Goal: Register for event/course: Register for event/course

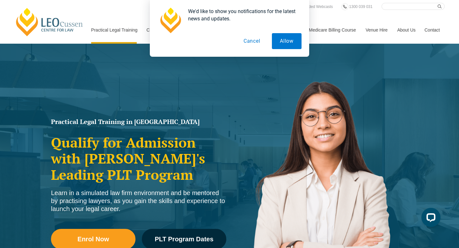
click at [252, 39] on button "Cancel" at bounding box center [252, 41] width 33 height 16
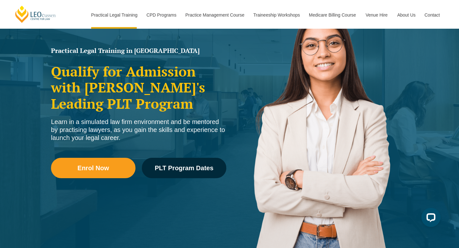
scroll to position [70, 0]
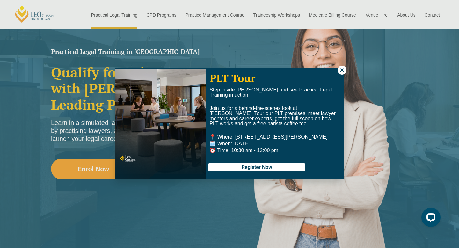
click at [342, 71] on icon at bounding box center [342, 70] width 6 height 6
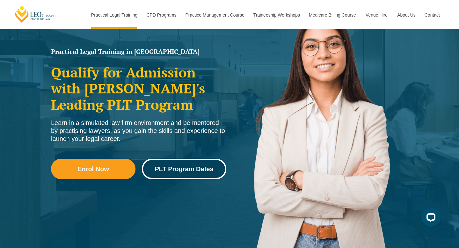
click at [168, 173] on link "PLT Program Dates" at bounding box center [184, 169] width 84 height 20
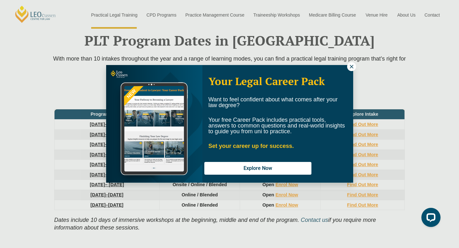
scroll to position [832, 0]
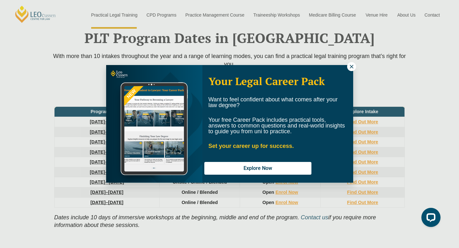
click at [354, 67] on icon at bounding box center [352, 67] width 6 height 6
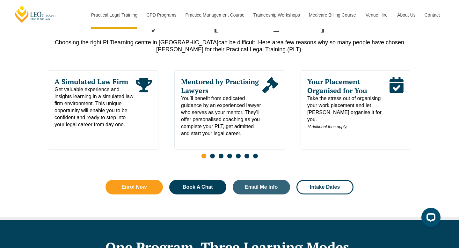
scroll to position [0, 0]
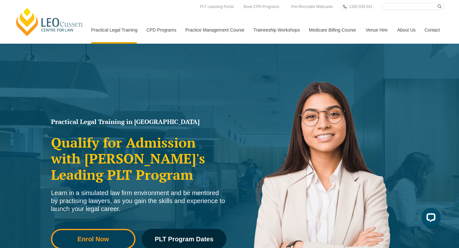
click at [96, 240] on span "Enrol Now" at bounding box center [93, 239] width 32 height 6
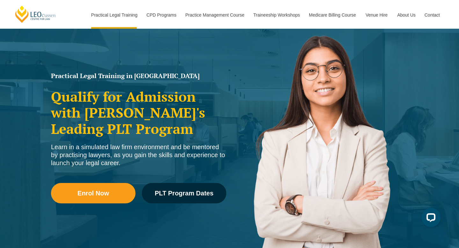
scroll to position [70, 0]
